Goal: Find specific page/section: Find specific page/section

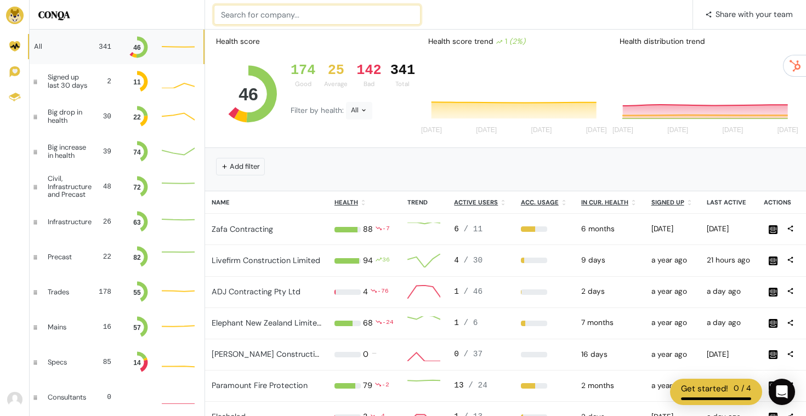
click at [268, 12] on input at bounding box center [317, 15] width 207 height 20
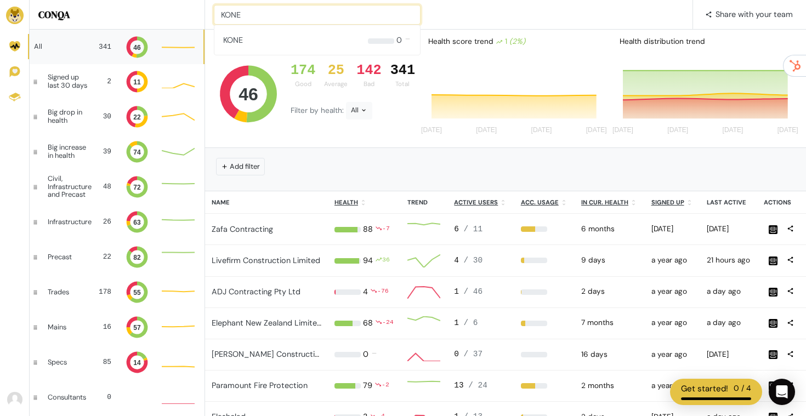
type input "KONE"
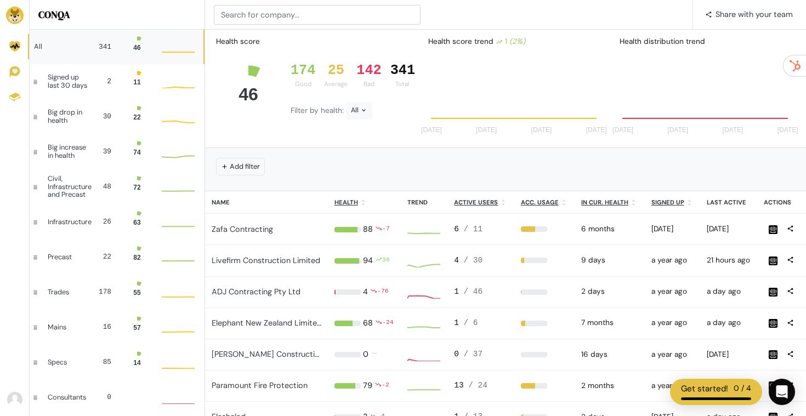
scroll to position [30, 33]
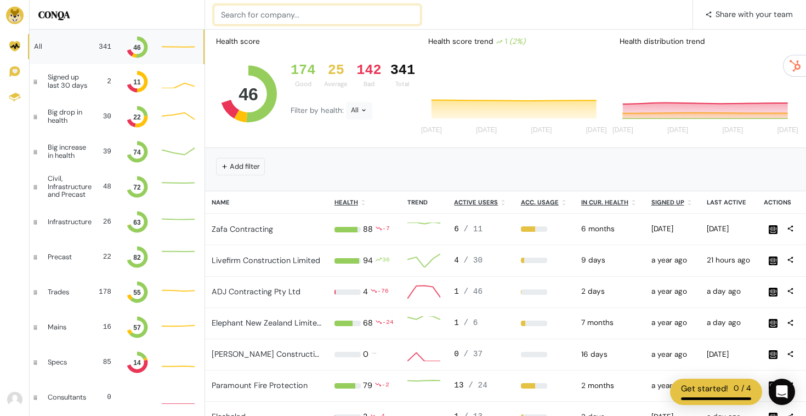
click at [311, 18] on input at bounding box center [317, 15] width 207 height 20
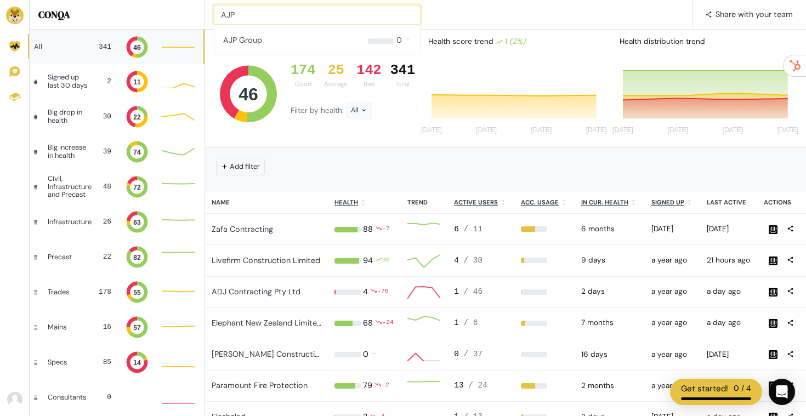
type input "AJP"
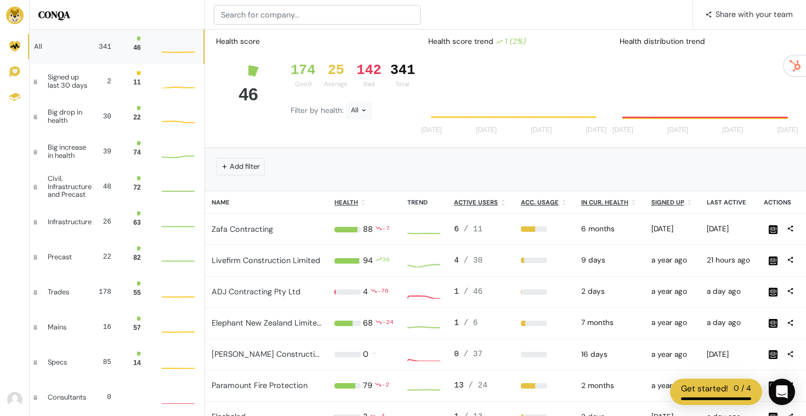
scroll to position [30, 33]
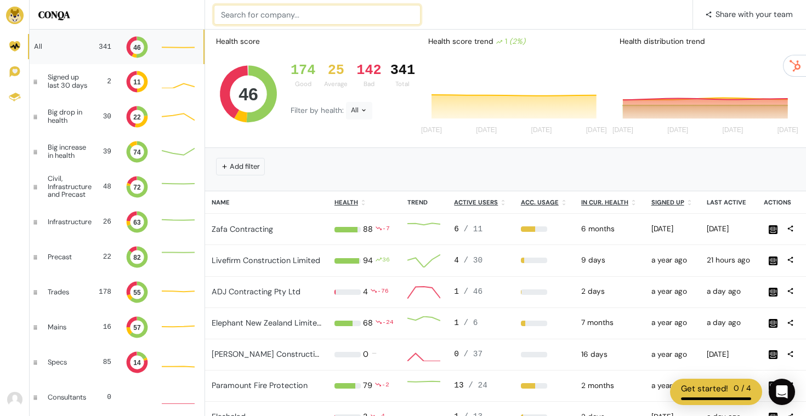
click at [260, 23] on input at bounding box center [317, 15] width 207 height 20
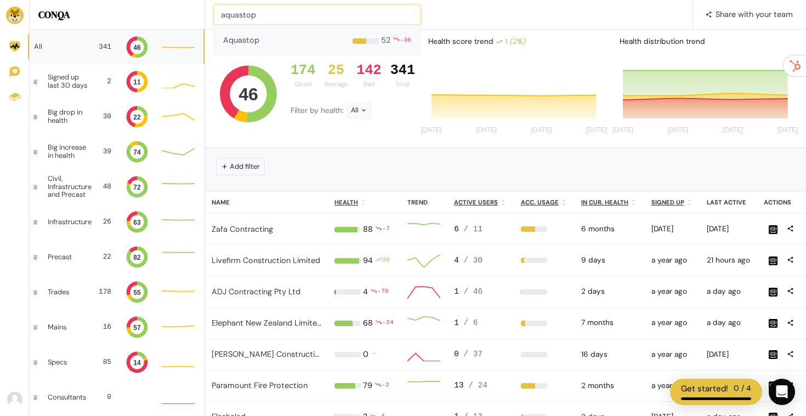
type input "aquastop"
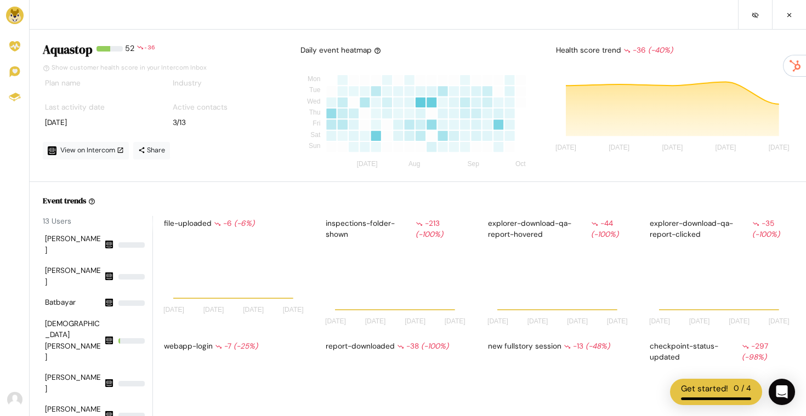
scroll to position [96, 145]
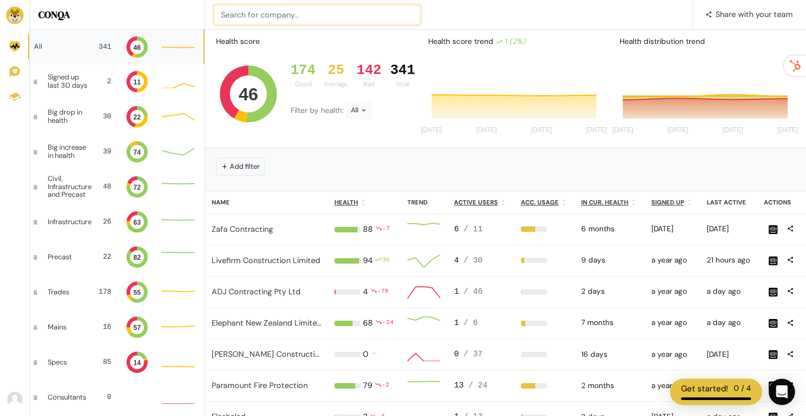
click at [284, 15] on input at bounding box center [317, 15] width 207 height 20
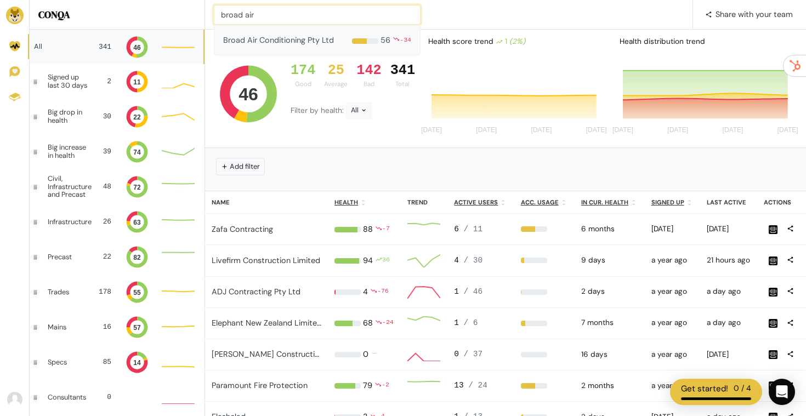
type input "broad air"
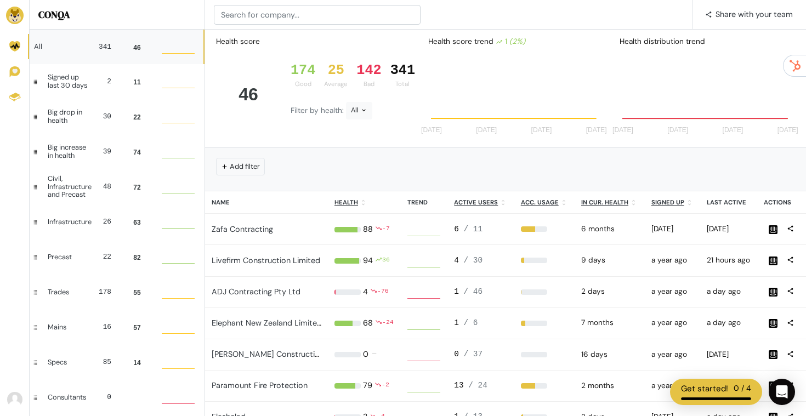
scroll to position [30, 33]
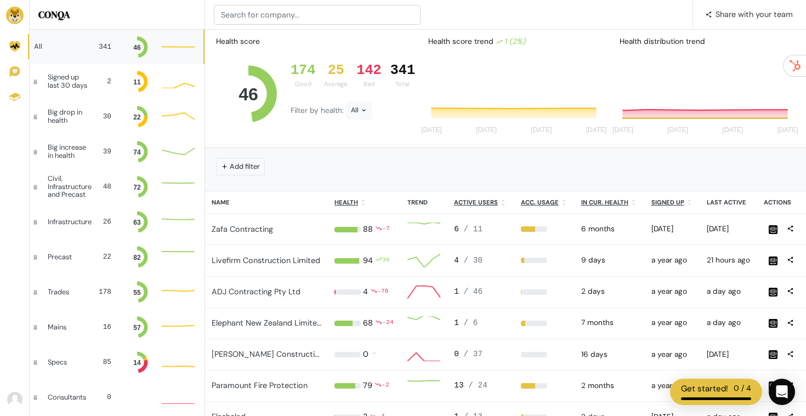
click at [263, 3] on div "📢 What's new Share with your team" at bounding box center [505, 15] width 601 height 30
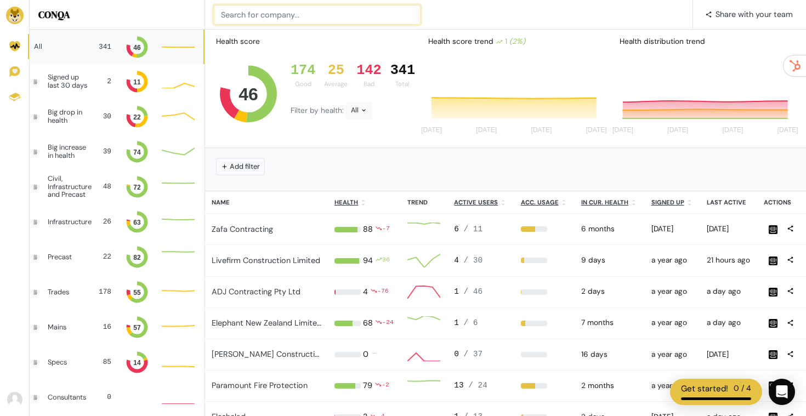
click at [263, 13] on input at bounding box center [317, 15] width 207 height 20
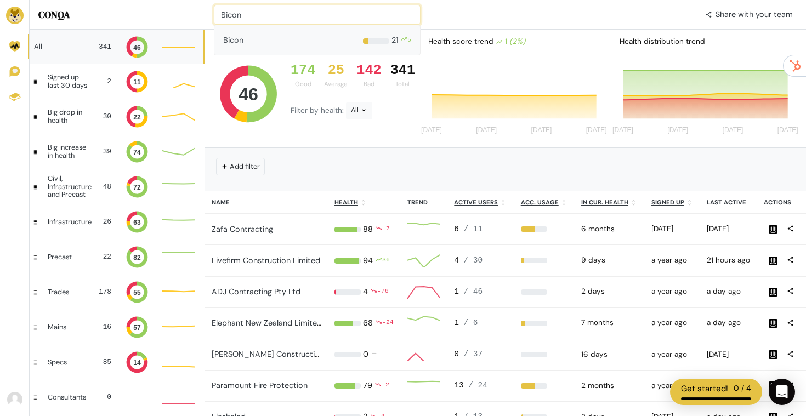
type input "Bicon"
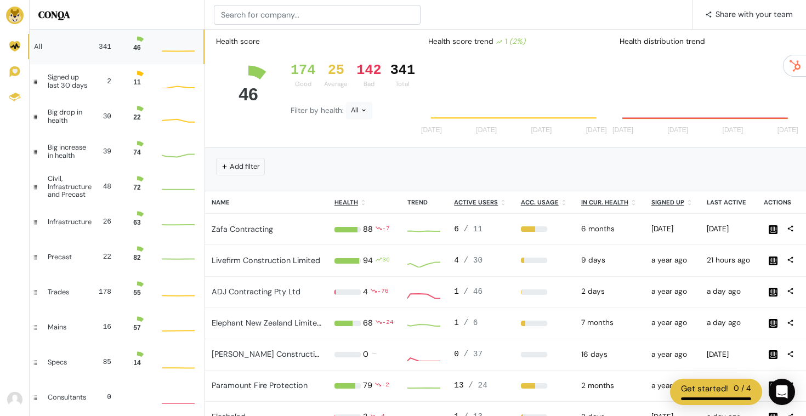
scroll to position [30, 33]
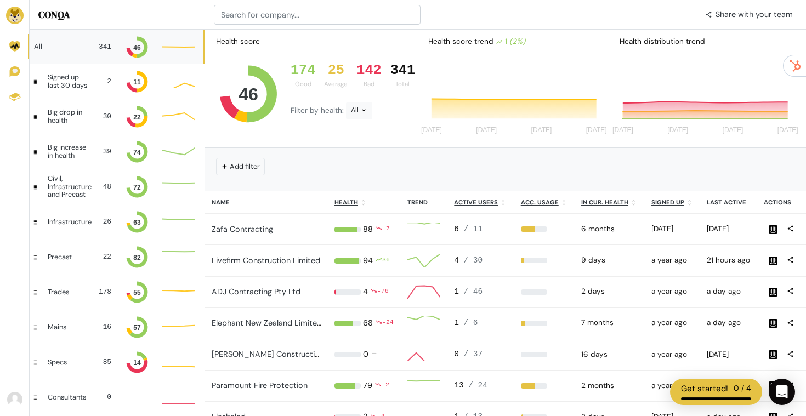
click at [285, 25] on div "📢 What's new Share with your team" at bounding box center [505, 15] width 601 height 30
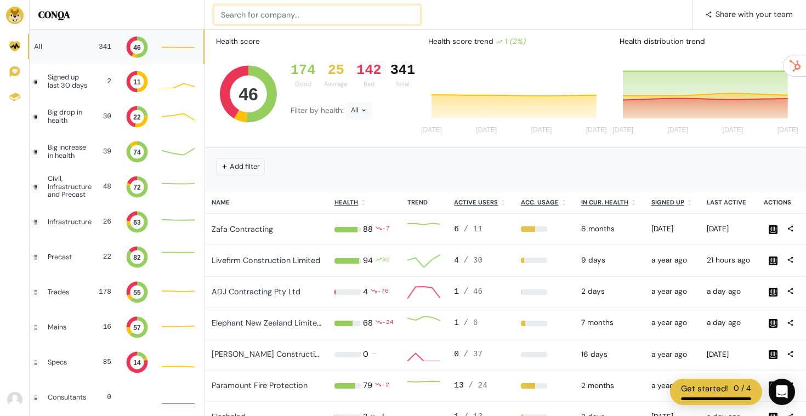
click at [281, 12] on input at bounding box center [317, 15] width 207 height 20
type input "Paramount fire"
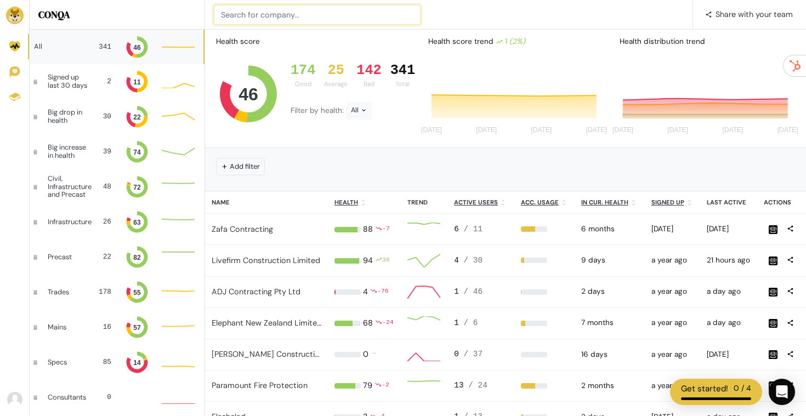
click at [312, 16] on input at bounding box center [317, 15] width 207 height 20
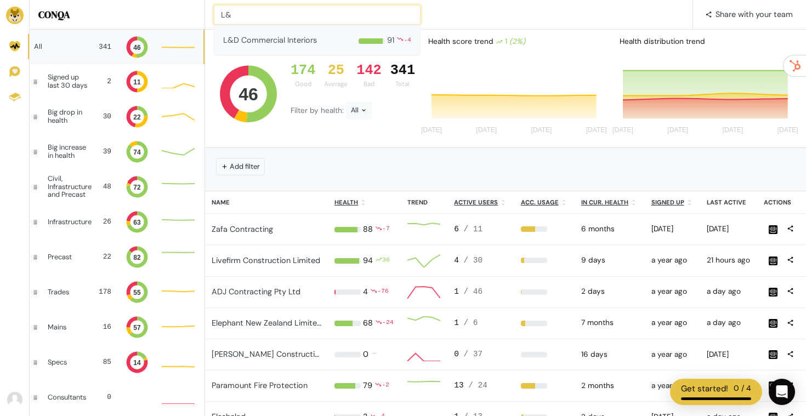
type input "L&"
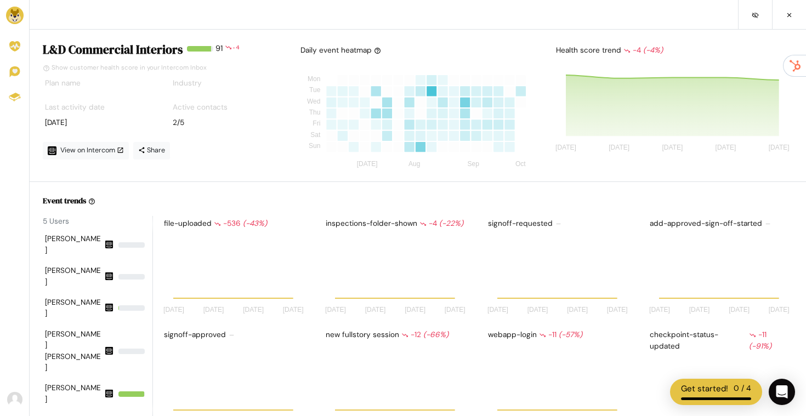
scroll to position [96, 145]
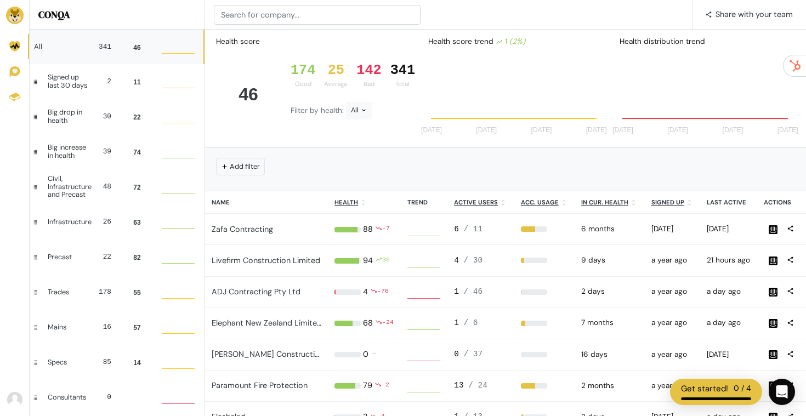
scroll to position [1, 1]
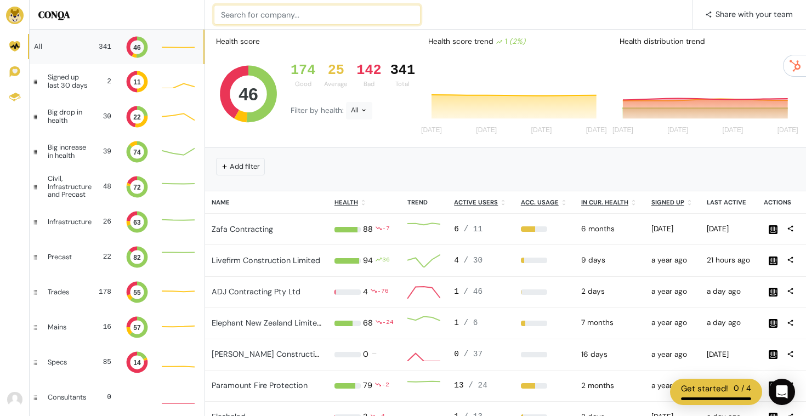
click at [277, 15] on input at bounding box center [317, 15] width 207 height 20
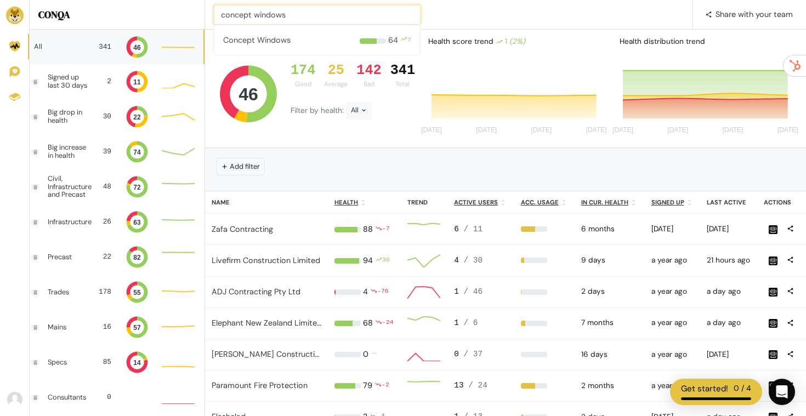
type input "concept windows"
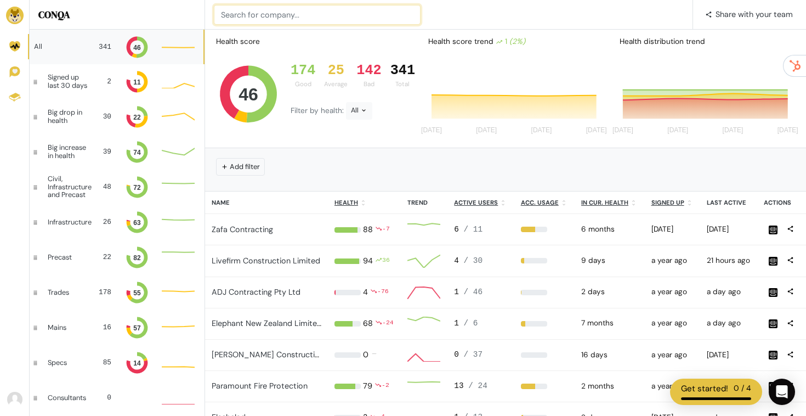
click at [260, 15] on input at bounding box center [317, 15] width 207 height 20
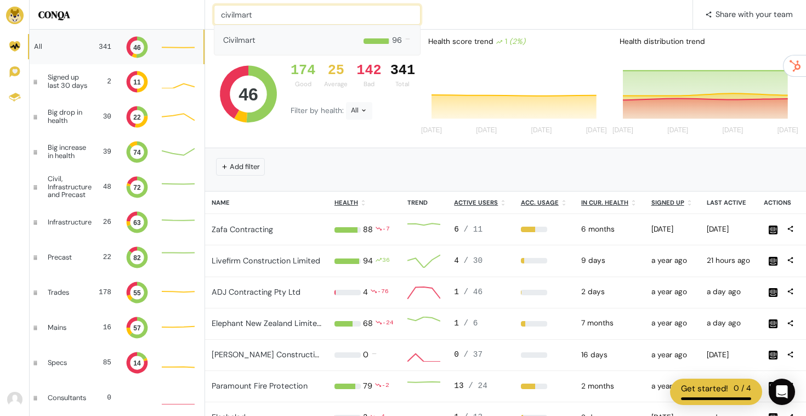
type input "civilmart"
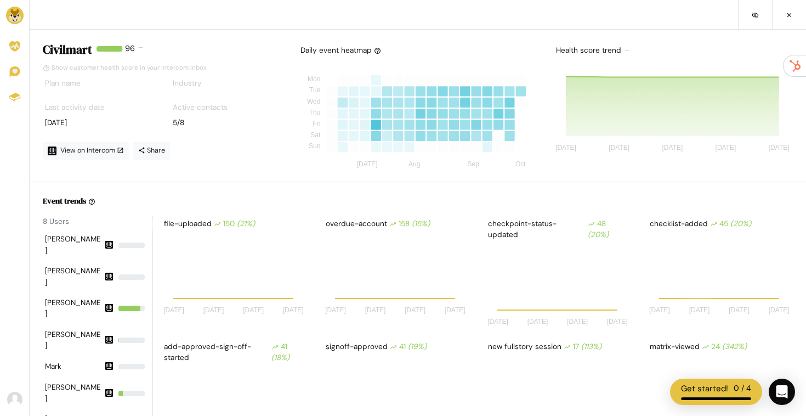
scroll to position [96, 145]
